Goal: Task Accomplishment & Management: Manage account settings

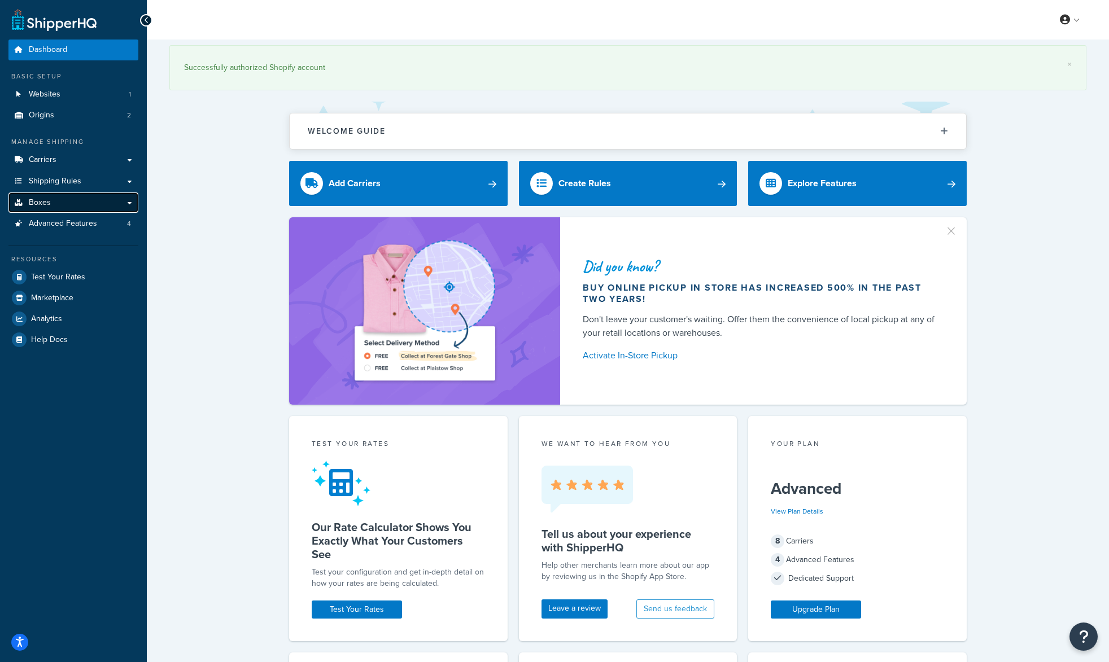
click at [46, 208] on span "Boxes" at bounding box center [40, 203] width 22 height 10
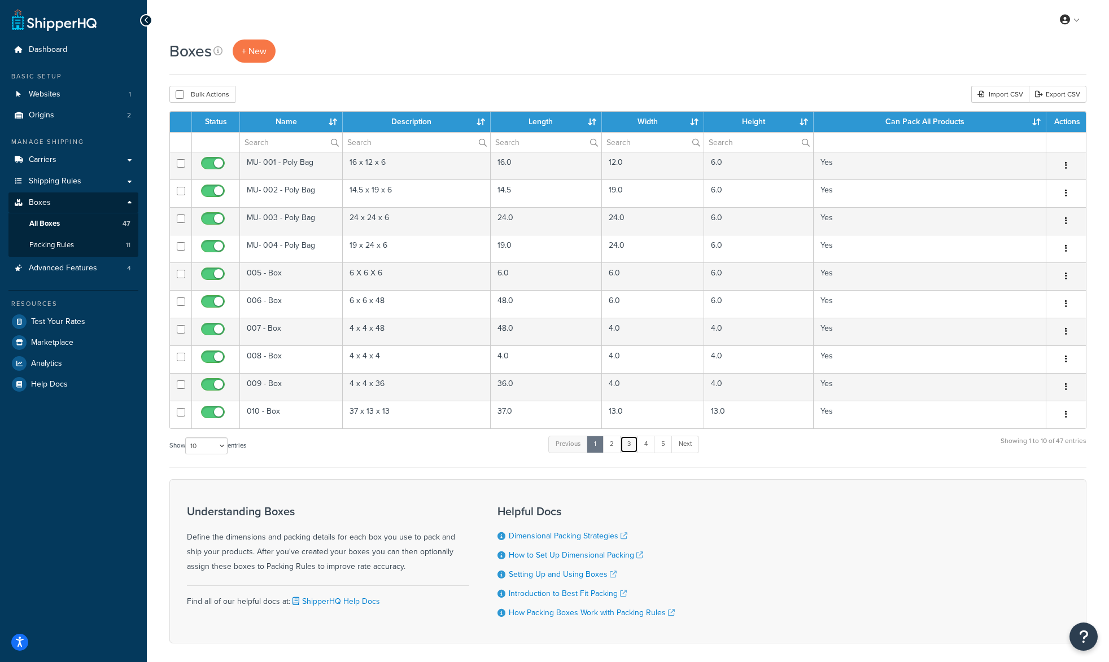
click at [630, 453] on link "3" at bounding box center [629, 444] width 18 height 17
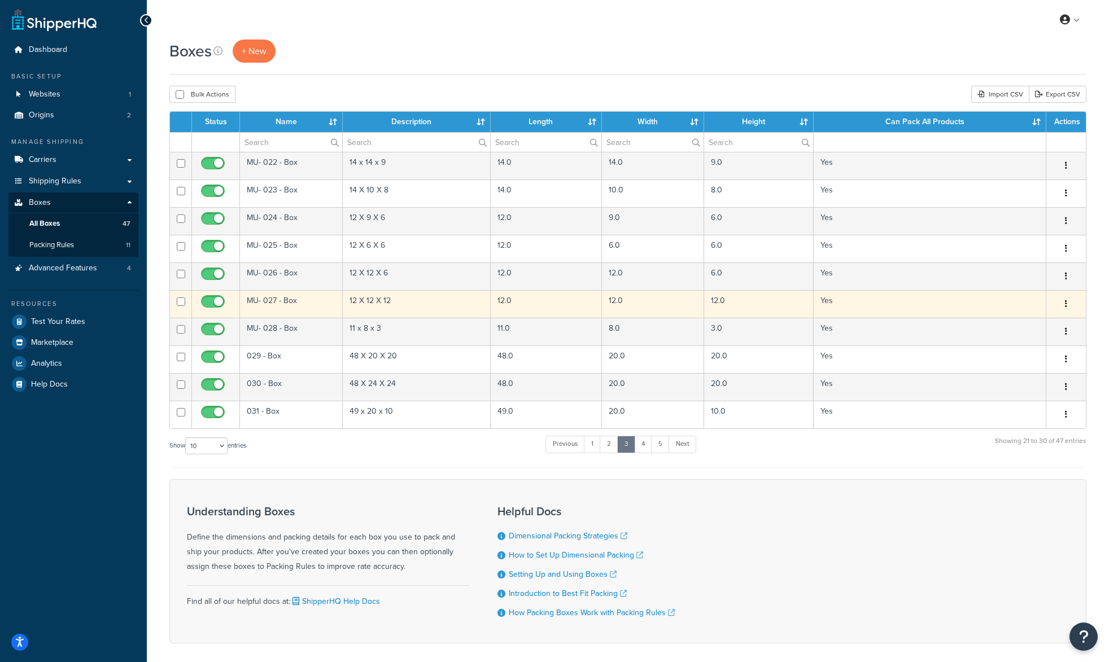
click at [215, 299] on input "checkbox" at bounding box center [214, 305] width 31 height 14
checkbox input "false"
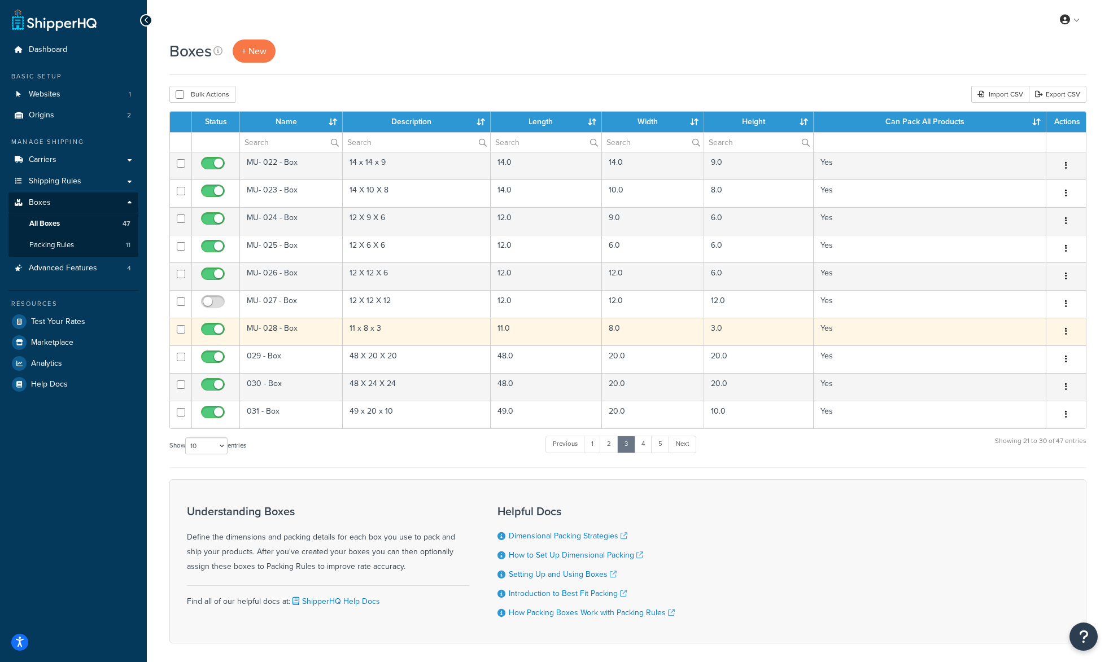
click at [219, 330] on input "checkbox" at bounding box center [214, 332] width 31 height 14
checkbox input "false"
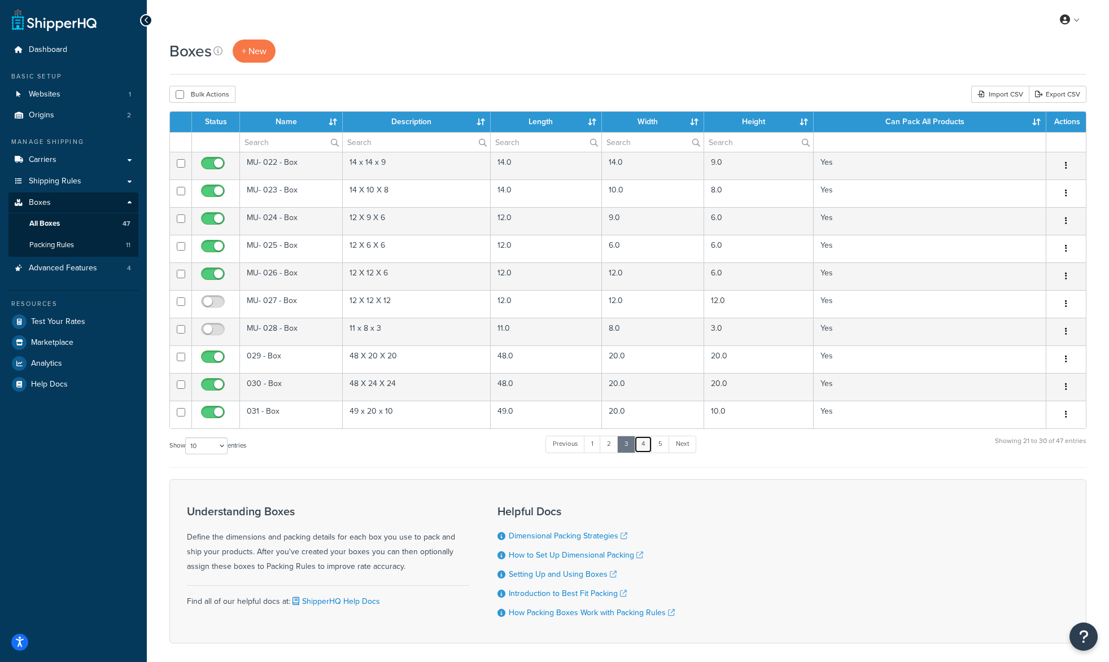
click at [652, 448] on link "4" at bounding box center [643, 444] width 18 height 17
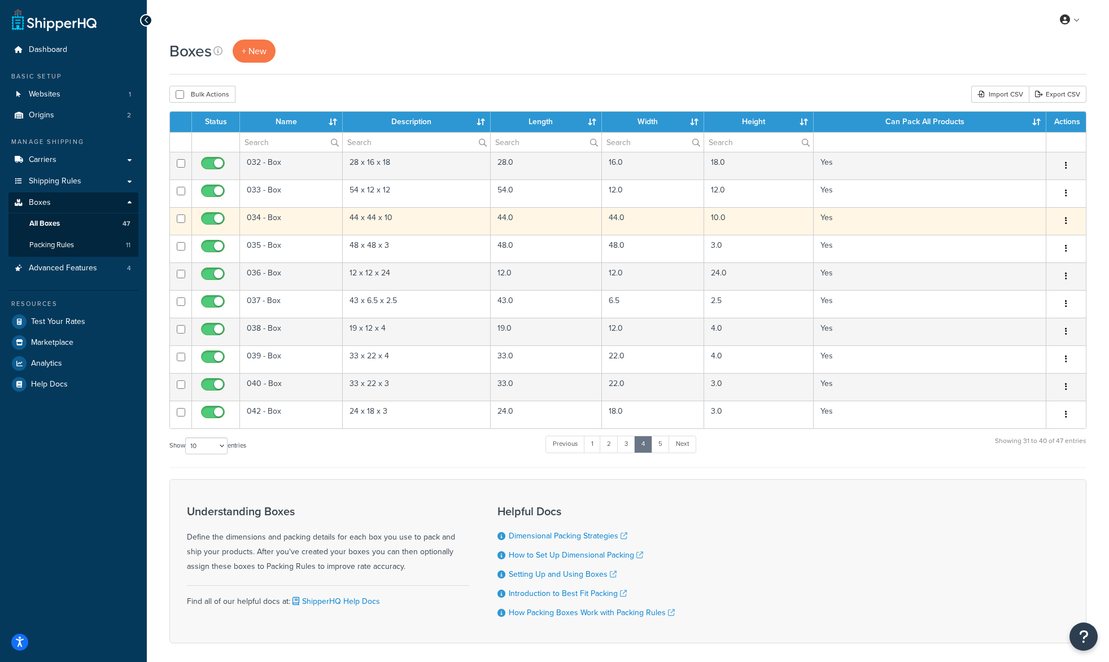
click at [222, 222] on input "checkbox" at bounding box center [214, 222] width 31 height 14
checkbox input "false"
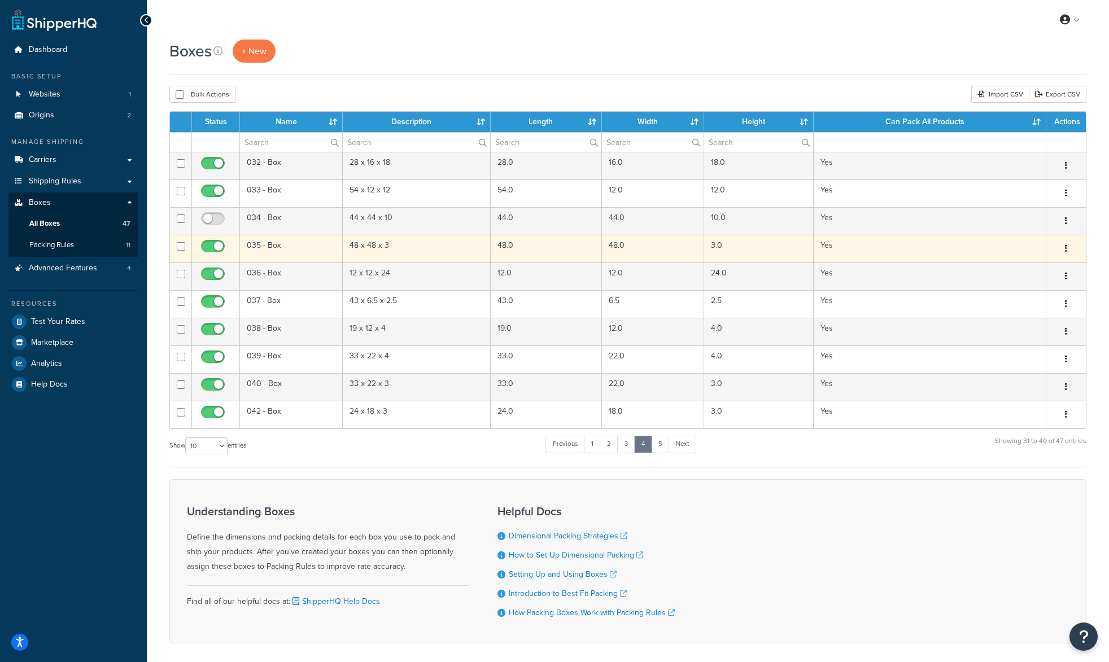
click at [222, 251] on input "checkbox" at bounding box center [214, 249] width 31 height 14
checkbox input "false"
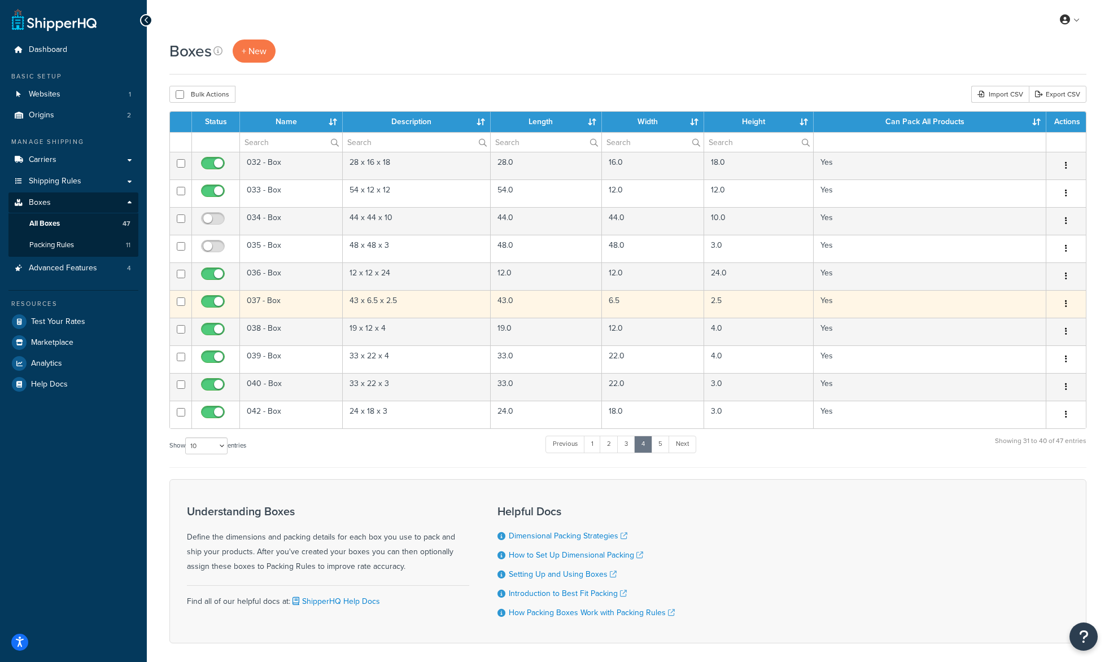
click at [211, 304] on input "checkbox" at bounding box center [214, 305] width 31 height 14
checkbox input "false"
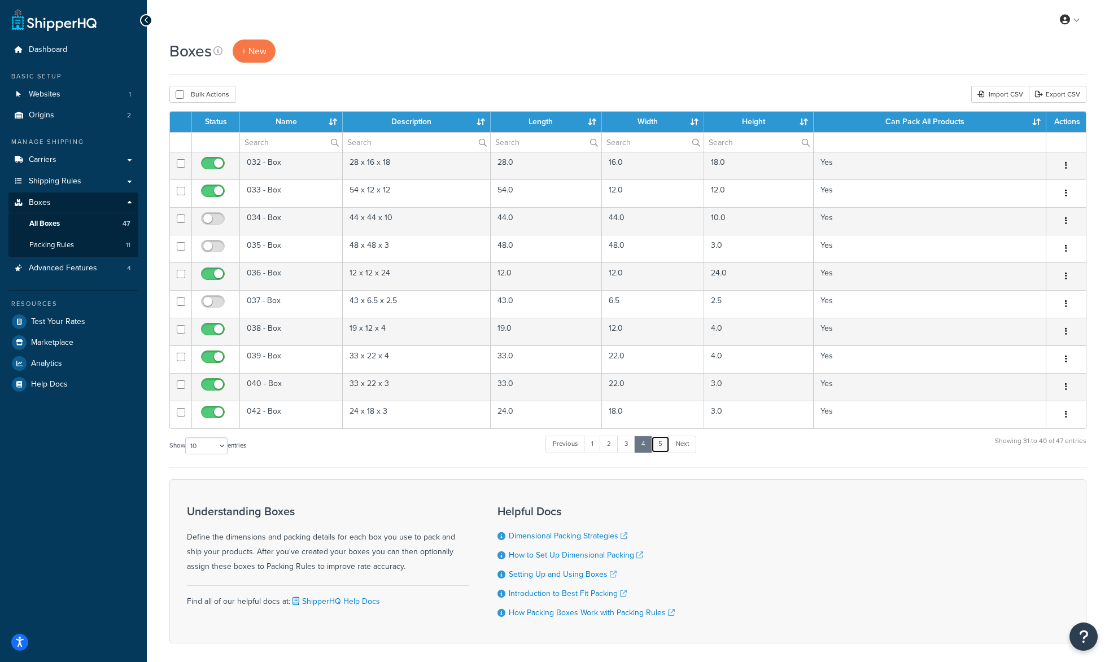
click at [668, 448] on link "5" at bounding box center [660, 444] width 19 height 17
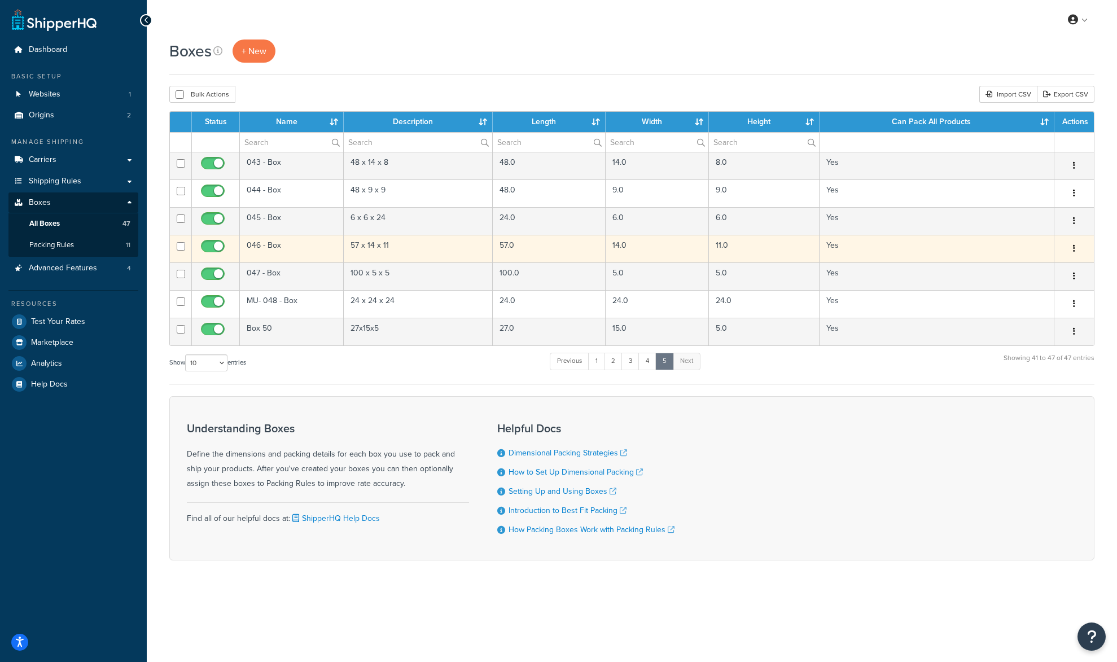
click at [215, 244] on input "checkbox" at bounding box center [214, 249] width 31 height 14
checkbox input "false"
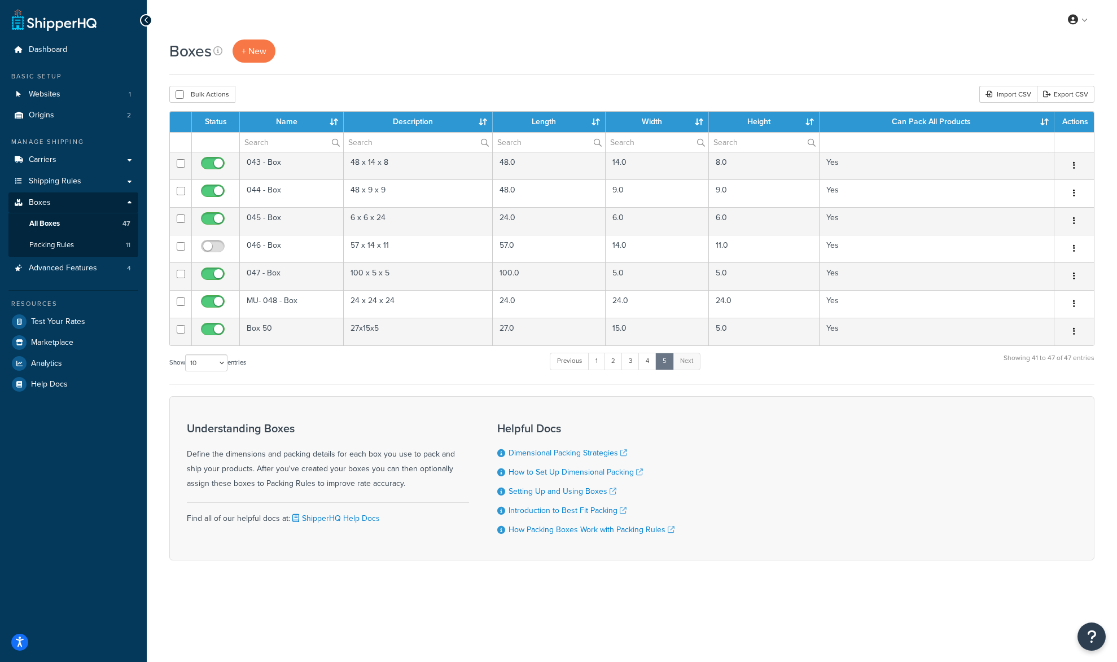
click at [729, 49] on div "Boxes + New" at bounding box center [631, 51] width 925 height 23
drag, startPoint x: 758, startPoint y: 43, endPoint x: 763, endPoint y: 42, distance: 5.7
click at [758, 43] on div "Boxes + New" at bounding box center [631, 51] width 925 height 23
